Goal: Find specific page/section: Find specific page/section

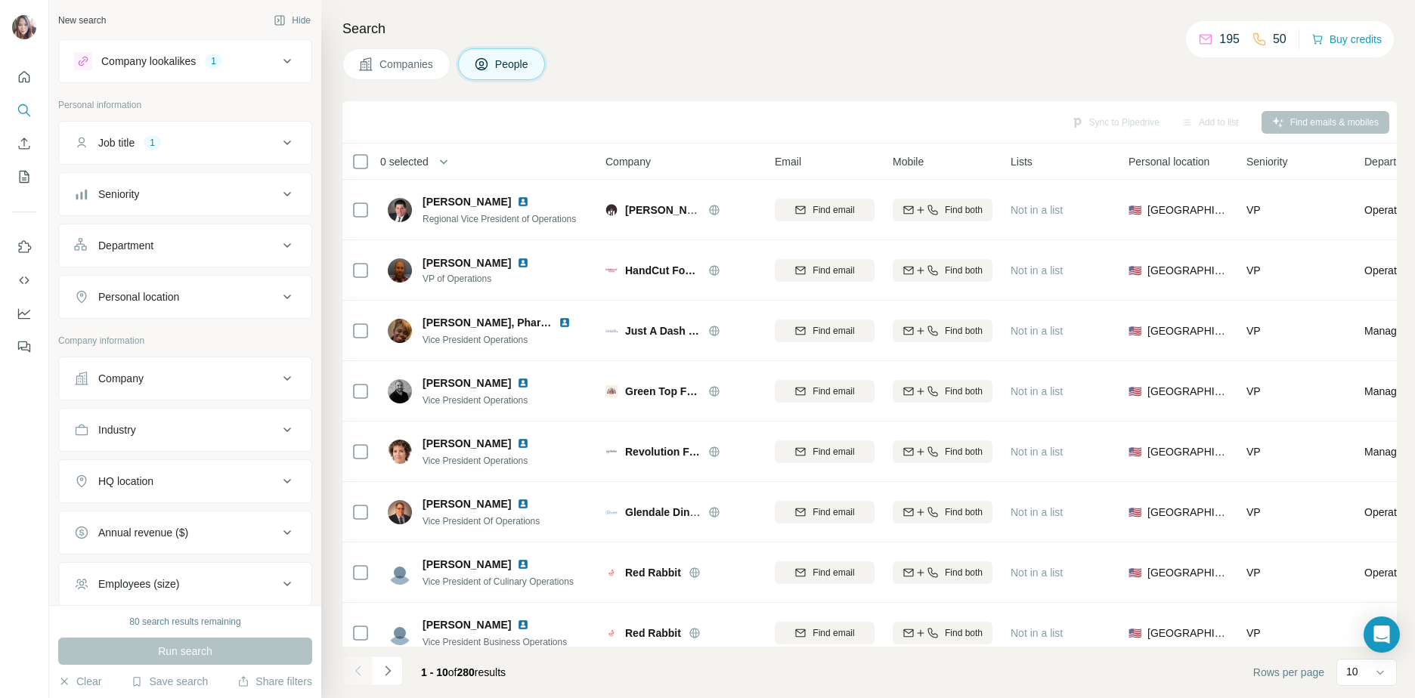
click at [408, 70] on span "Companies" at bounding box center [406, 64] width 55 height 15
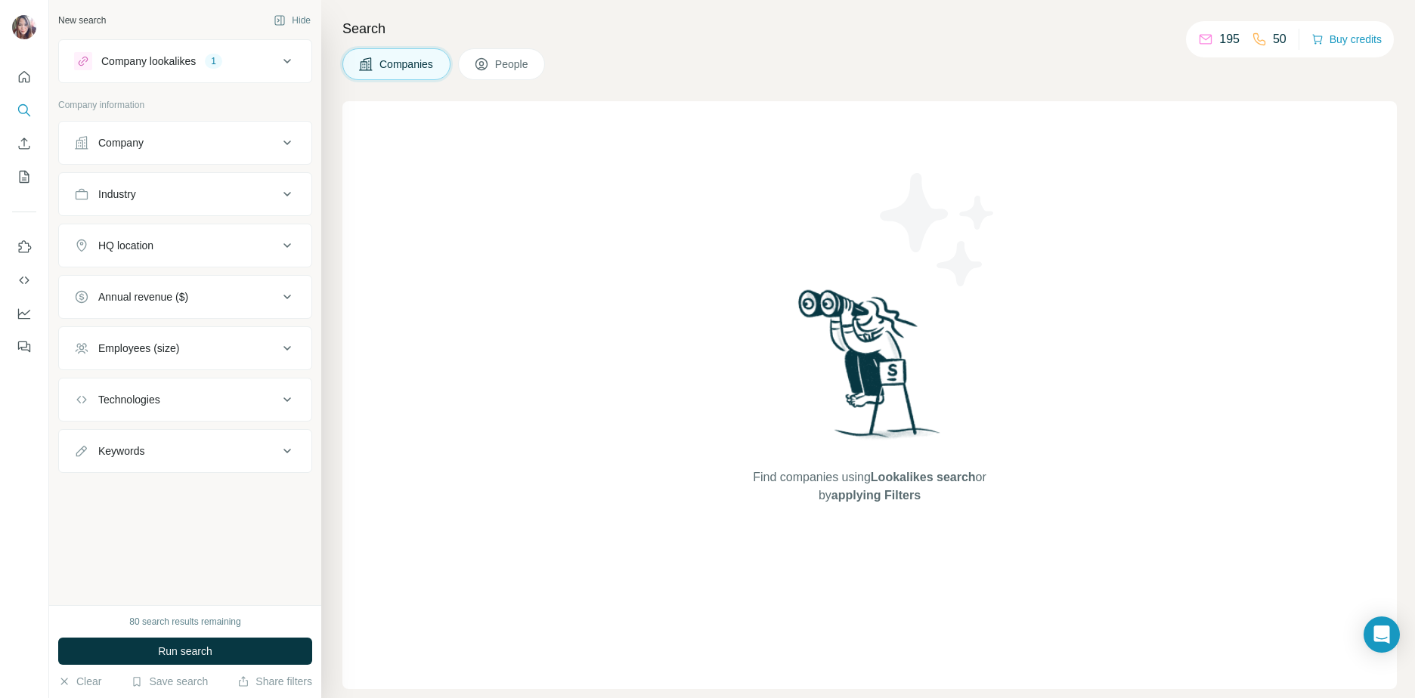
click at [479, 72] on button "People" at bounding box center [502, 64] width 88 height 32
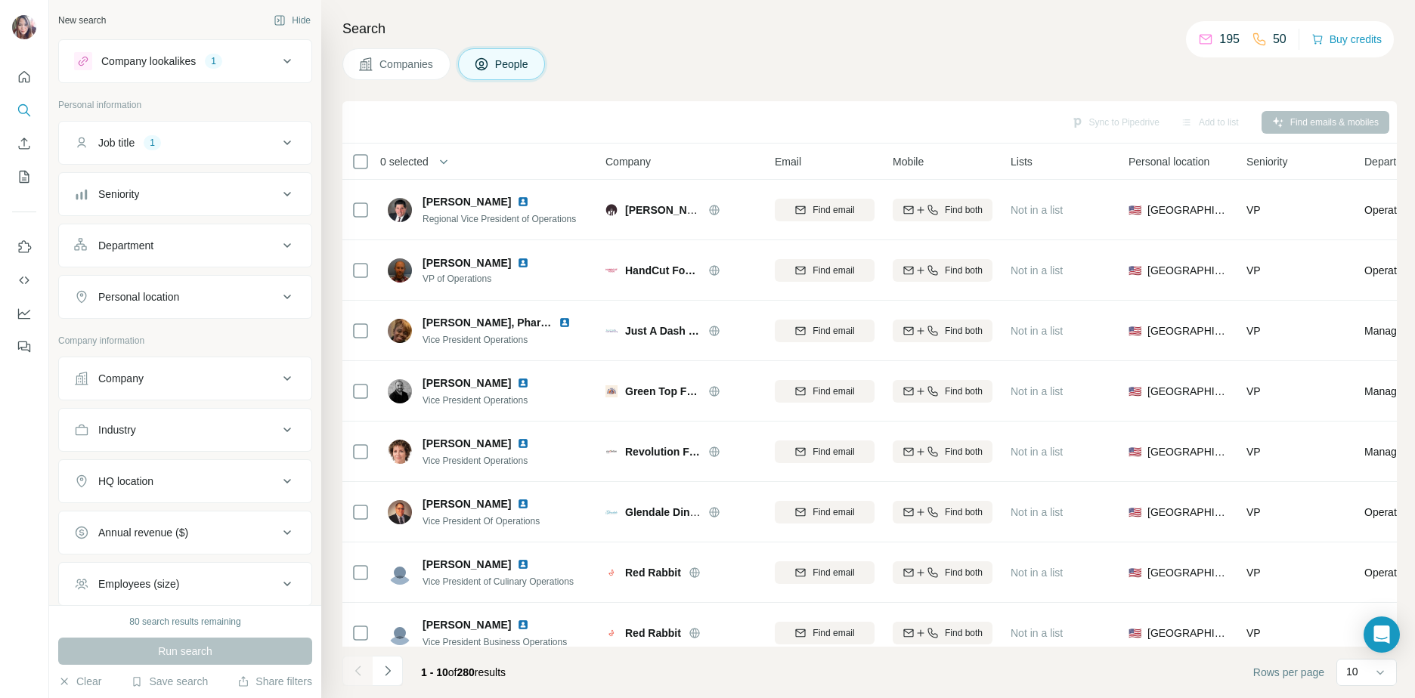
click at [765, 72] on div "Companies People" at bounding box center [869, 64] width 1054 height 32
click at [769, 61] on div "Companies People" at bounding box center [869, 64] width 1054 height 32
click at [220, 65] on div "1" at bounding box center [213, 61] width 17 height 14
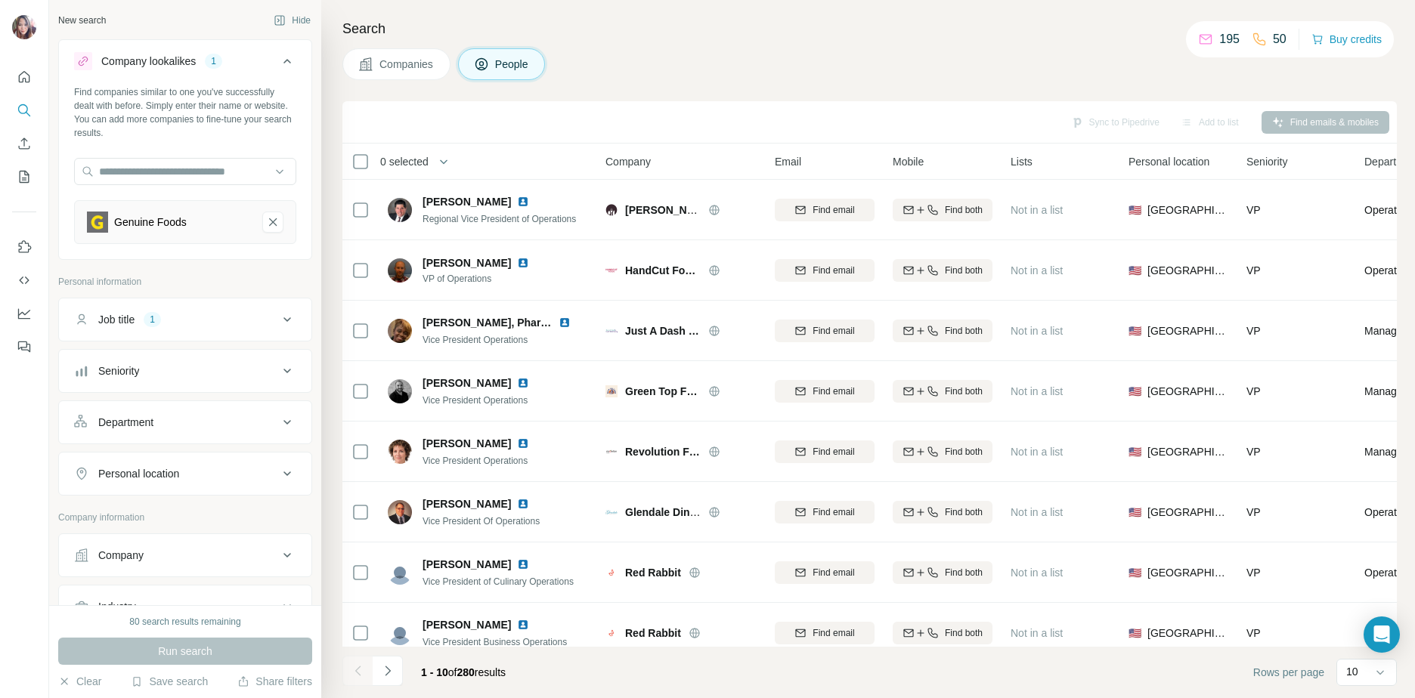
click at [196, 330] on button "Job title 1" at bounding box center [185, 320] width 252 height 36
click at [100, 425] on button "Clear all" at bounding box center [99, 418] width 51 height 14
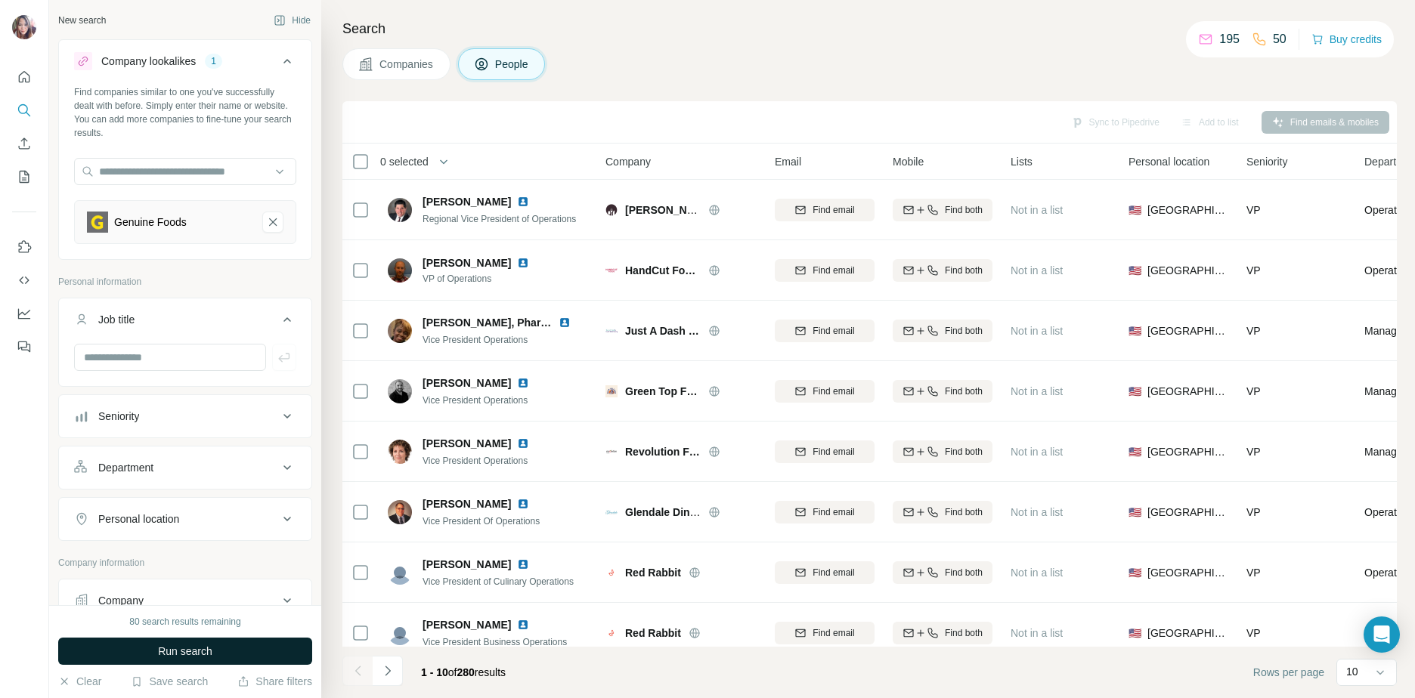
click at [243, 654] on button "Run search" at bounding box center [185, 651] width 254 height 27
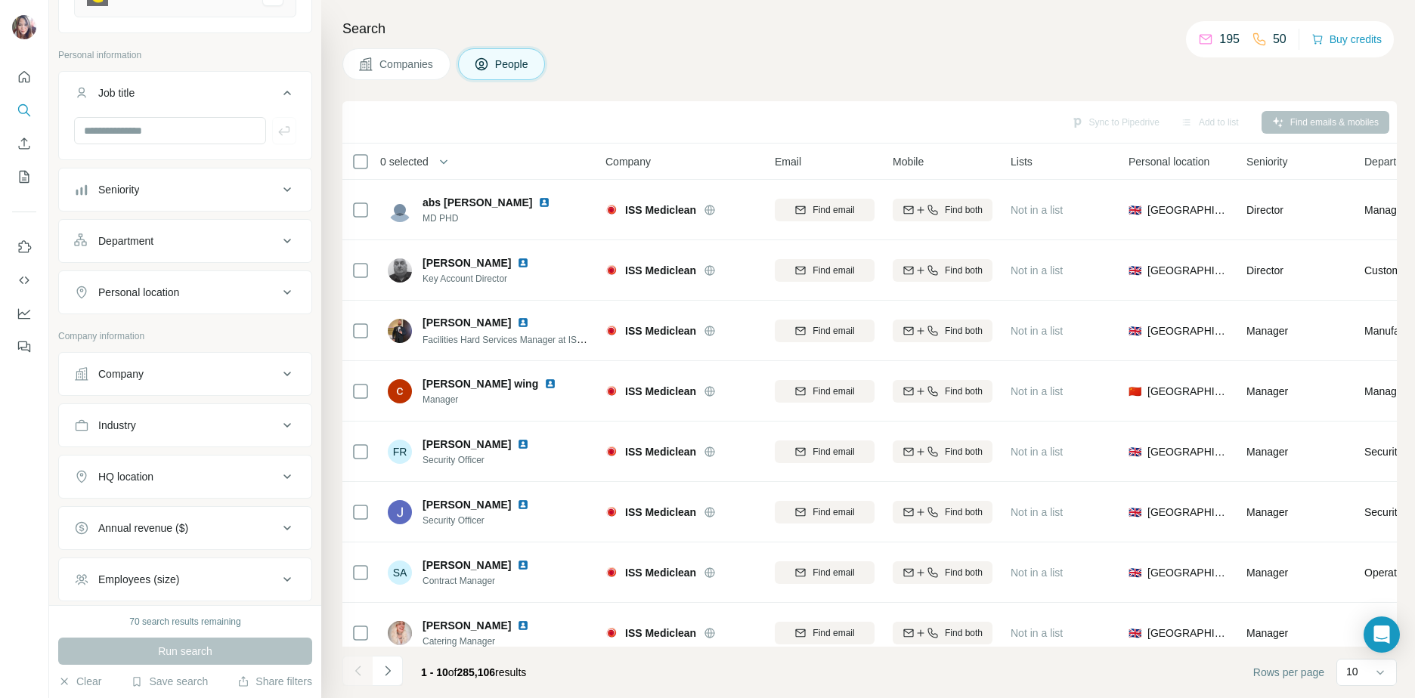
scroll to position [368, 0]
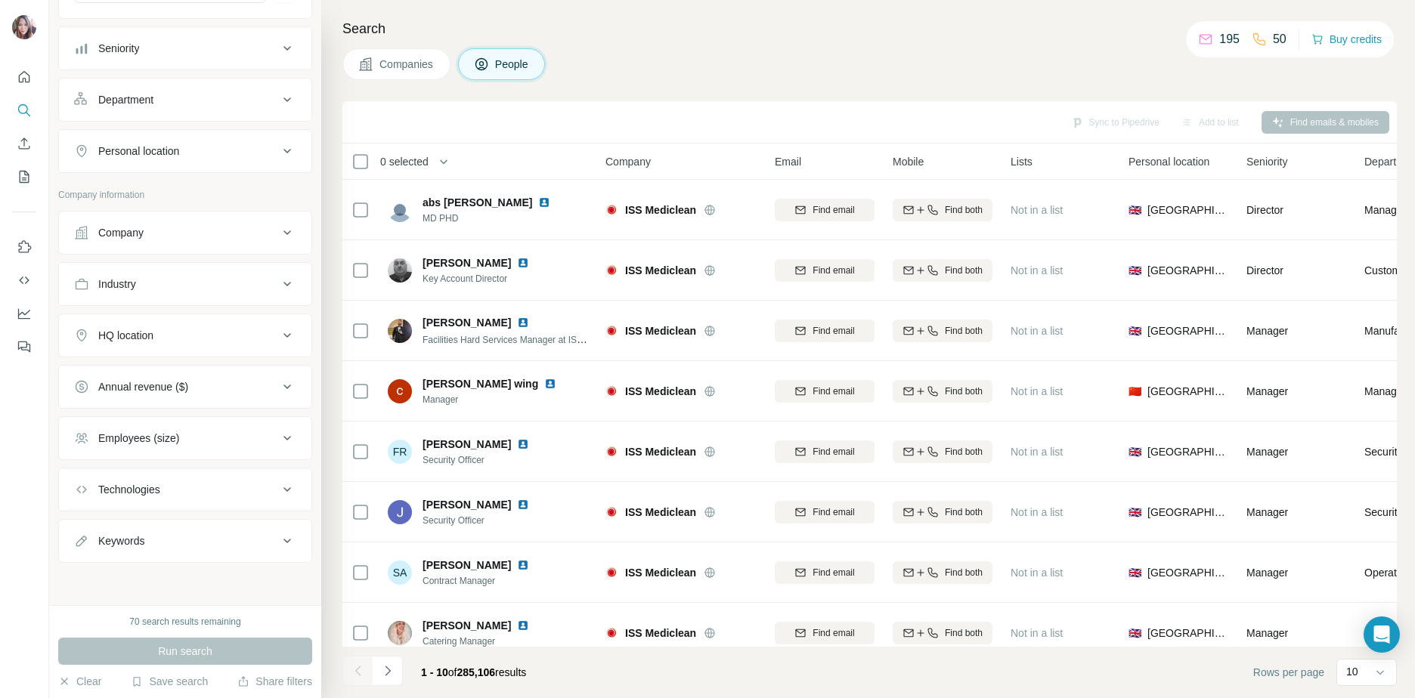
click at [167, 286] on div "Industry" at bounding box center [176, 284] width 204 height 15
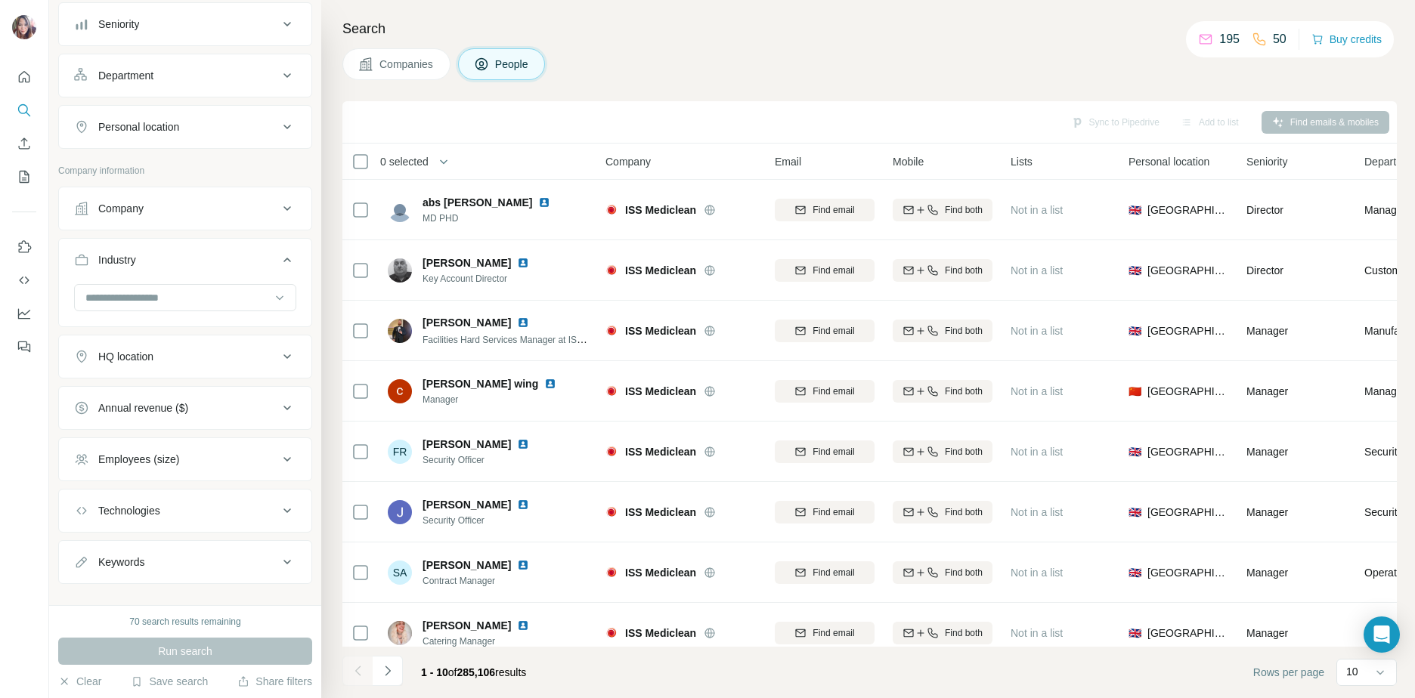
scroll to position [413, 0]
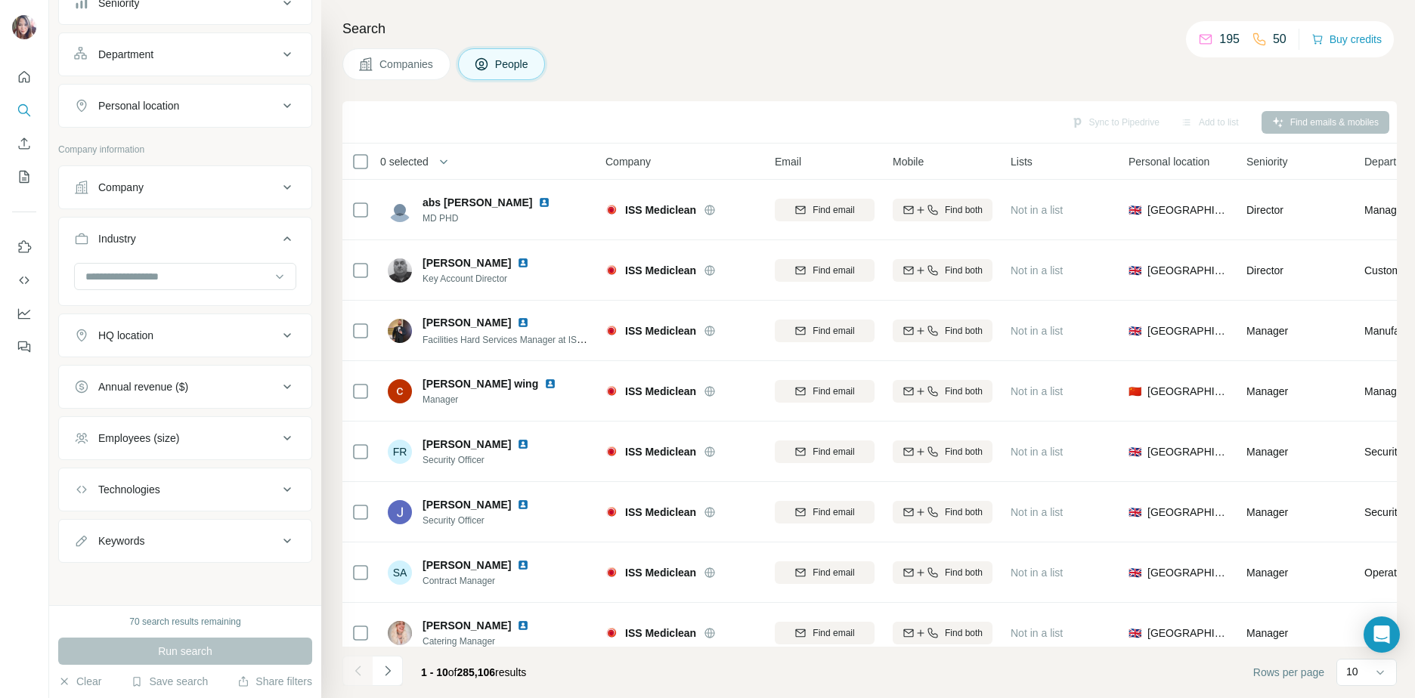
click at [192, 441] on div "Employees (size)" at bounding box center [176, 438] width 204 height 15
click at [192, 442] on div "Employees (size)" at bounding box center [176, 438] width 204 height 15
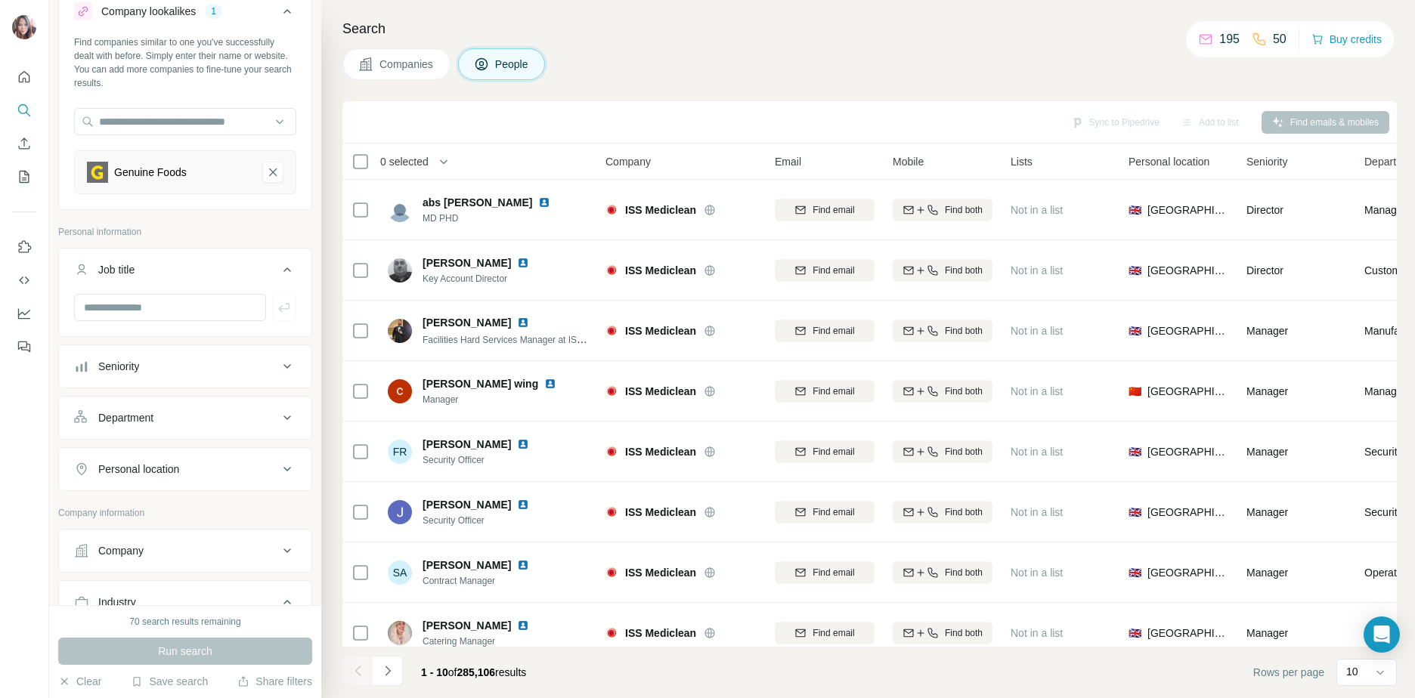
scroll to position [36, 0]
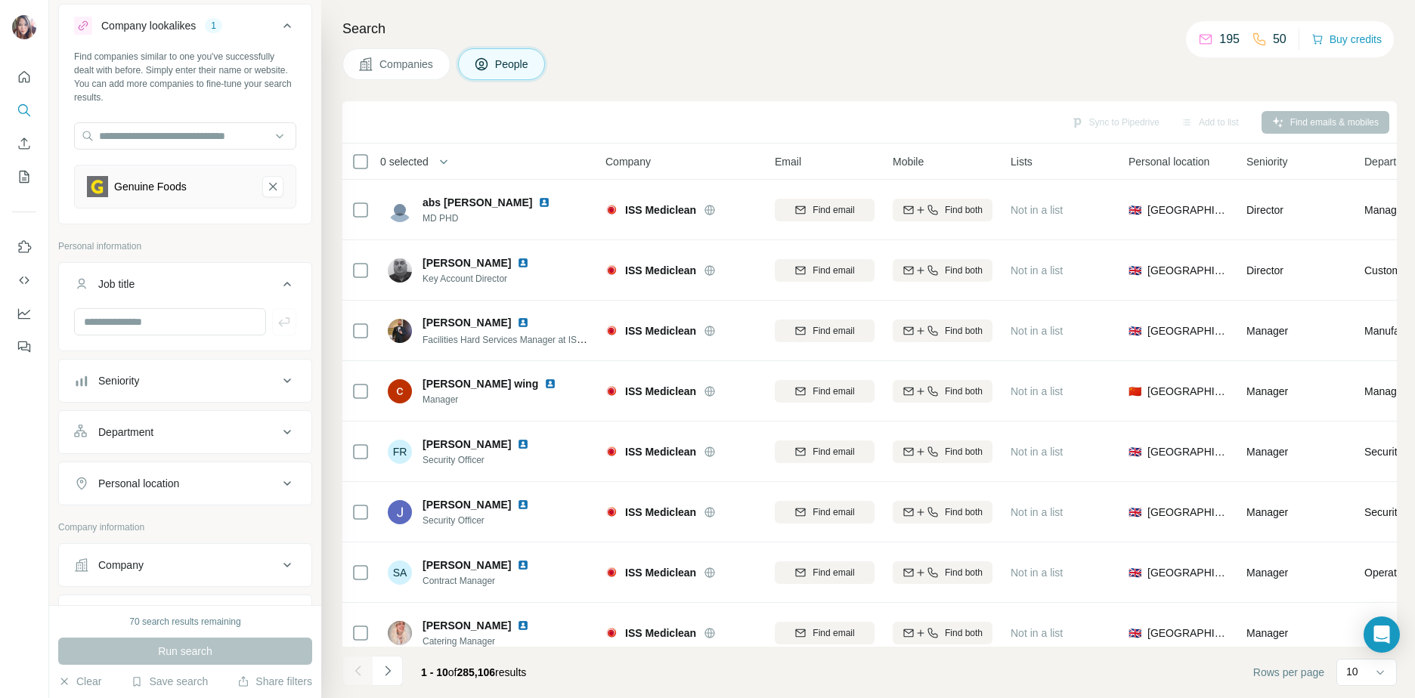
click at [188, 495] on button "Personal location" at bounding box center [185, 484] width 252 height 36
click at [148, 528] on input "text" at bounding box center [185, 521] width 222 height 27
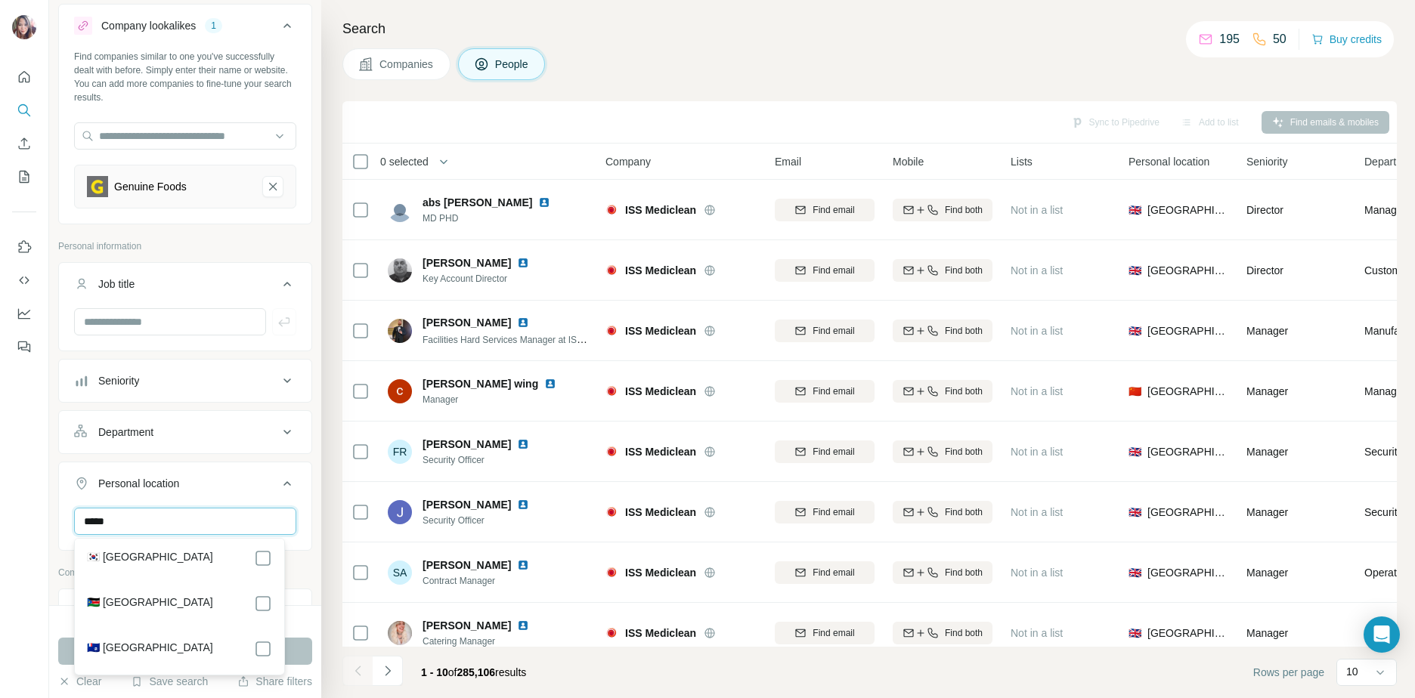
scroll to position [118, 0]
type input "*****"
click at [242, 643] on div "🇿🇦 [GEOGRAPHIC_DATA]" at bounding box center [179, 652] width 185 height 18
click at [302, 648] on button "Run search" at bounding box center [185, 651] width 254 height 27
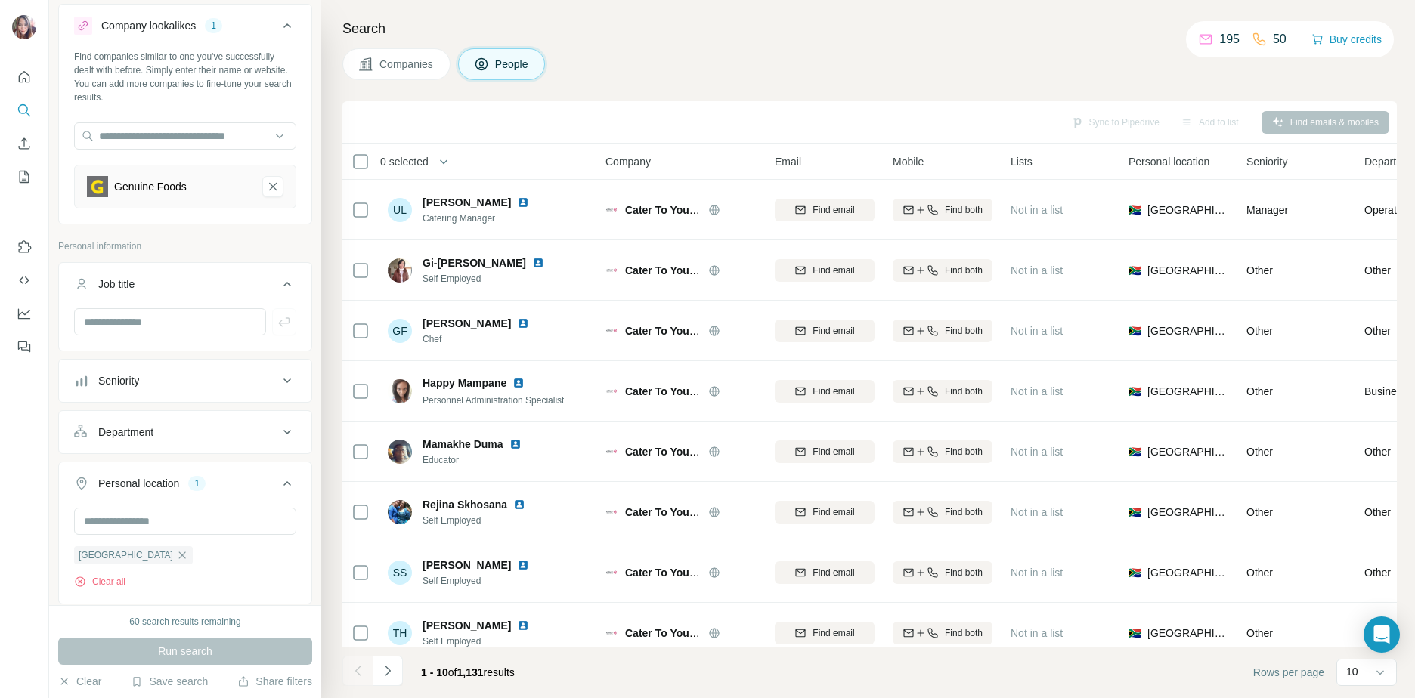
click at [1026, 60] on div "Companies People" at bounding box center [869, 64] width 1054 height 32
